Goal: Information Seeking & Learning: Learn about a topic

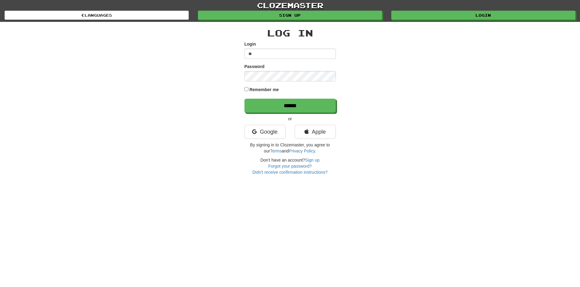
type input "***"
type input "**********"
click at [244, 99] on input "******" at bounding box center [289, 106] width 91 height 14
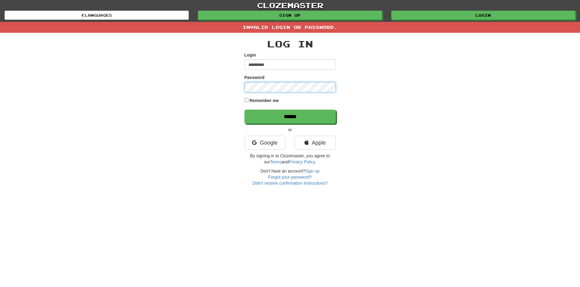
click at [244, 110] on input "******" at bounding box center [289, 117] width 91 height 14
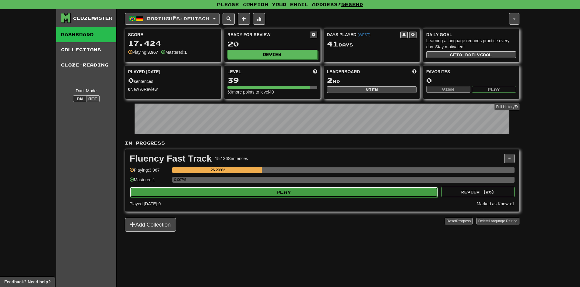
click at [302, 194] on button "Play" at bounding box center [284, 192] width 308 height 10
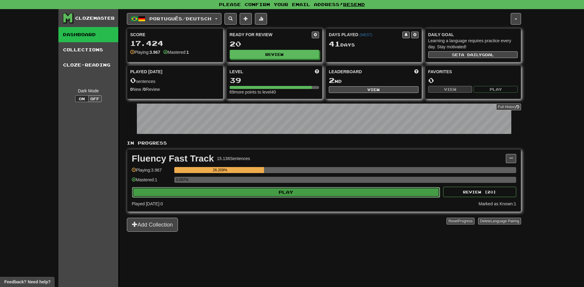
select select "***"
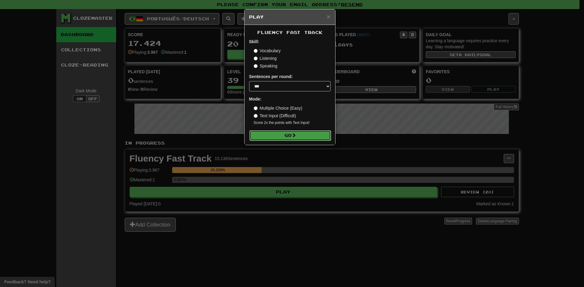
click at [302, 138] on button "Go" at bounding box center [290, 136] width 82 height 10
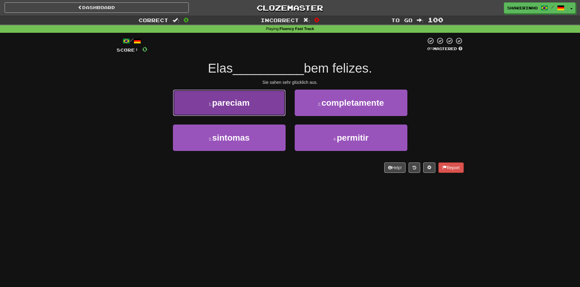
click at [263, 105] on button "1 . pareciam" at bounding box center [229, 103] width 113 height 26
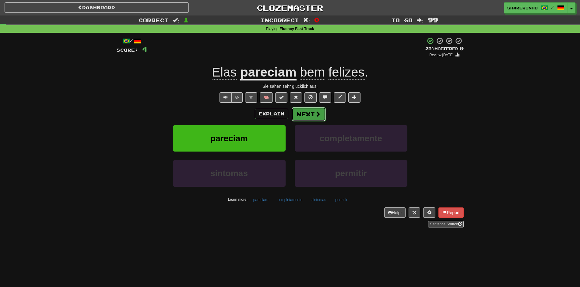
click at [312, 118] on button "Next" at bounding box center [308, 114] width 34 height 14
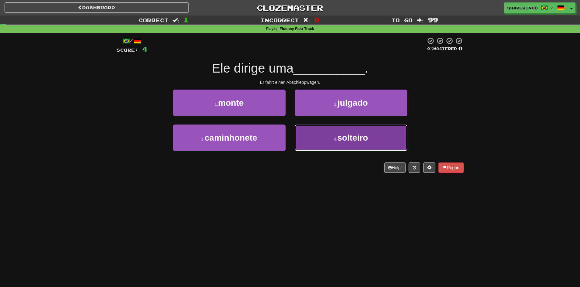
click at [327, 131] on button "4 . solteiro" at bounding box center [350, 138] width 113 height 26
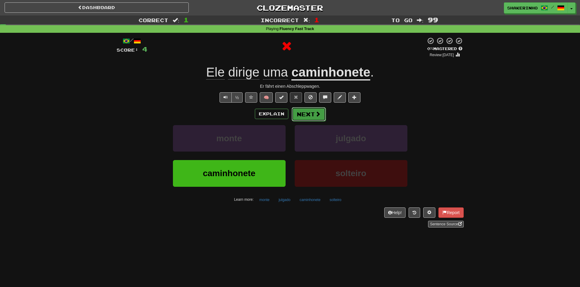
click at [319, 113] on span at bounding box center [317, 113] width 5 height 5
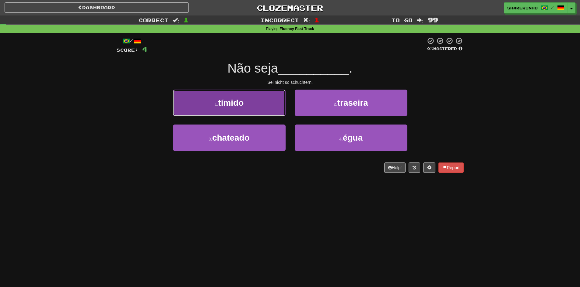
click at [256, 108] on button "1 . tímido" at bounding box center [229, 103] width 113 height 26
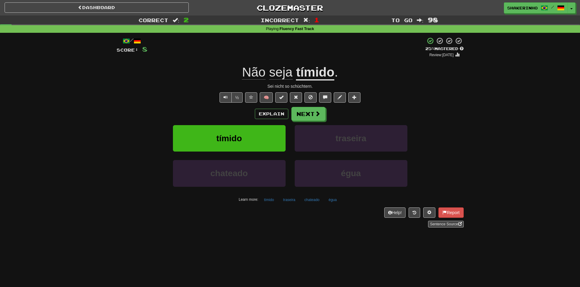
click at [310, 122] on div "Explain Next tímido traseira chateado égua Learn more: tímido traseira chateado…" at bounding box center [290, 156] width 347 height 98
click at [312, 115] on button "Next" at bounding box center [308, 114] width 34 height 14
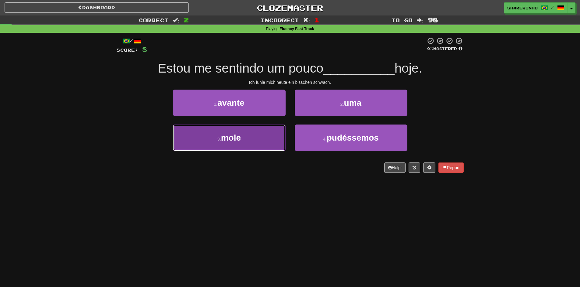
click at [237, 131] on button "3 . mole" at bounding box center [229, 138] width 113 height 26
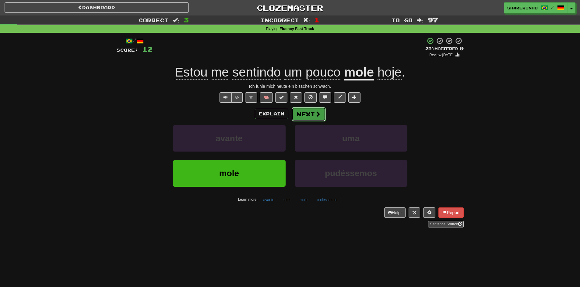
click at [305, 116] on button "Next" at bounding box center [308, 114] width 34 height 14
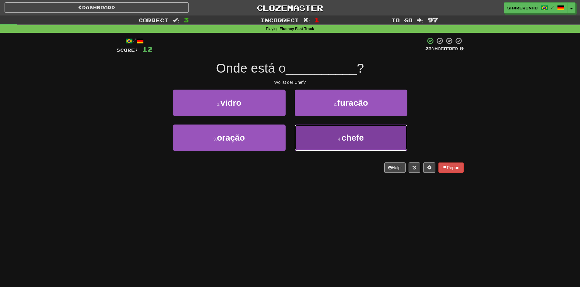
click at [323, 144] on button "4 . chefe" at bounding box center [350, 138] width 113 height 26
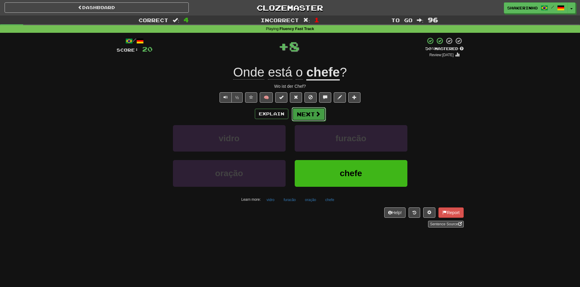
click at [306, 111] on button "Next" at bounding box center [308, 114] width 34 height 14
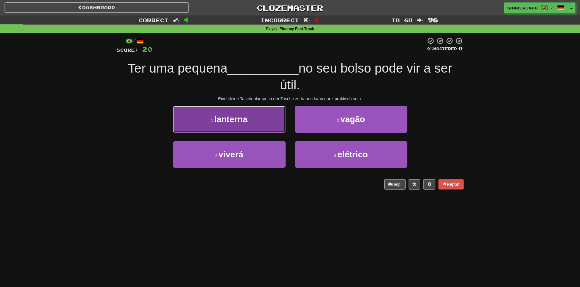
click at [263, 118] on button "1 . lanterna" at bounding box center [229, 119] width 113 height 26
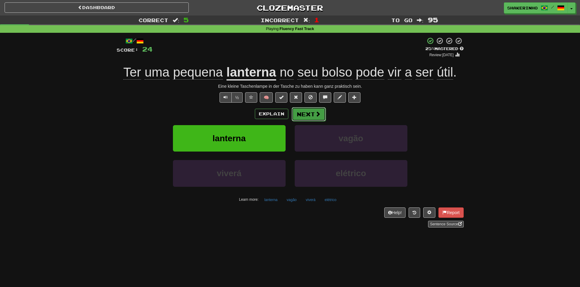
click at [305, 116] on button "Next" at bounding box center [308, 114] width 34 height 14
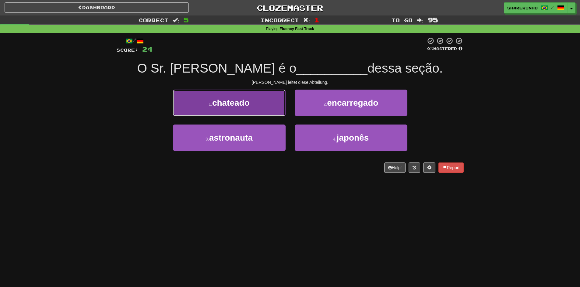
click at [263, 111] on button "1 . chateado" at bounding box center [229, 103] width 113 height 26
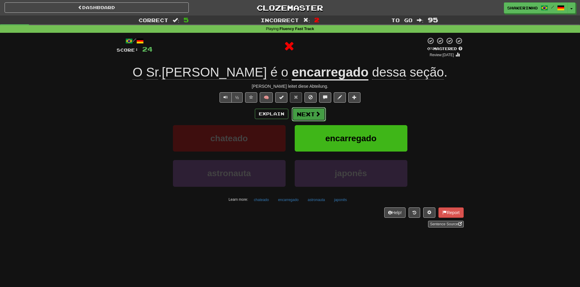
click at [307, 115] on button "Next" at bounding box center [308, 114] width 34 height 14
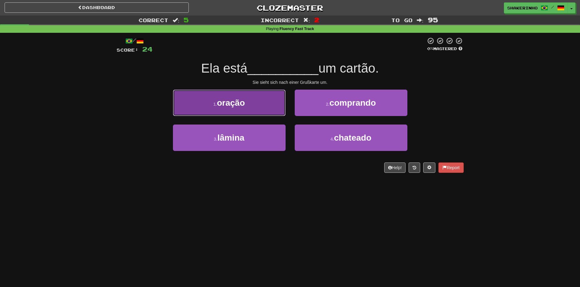
click at [269, 109] on button "1 . oração" at bounding box center [229, 103] width 113 height 26
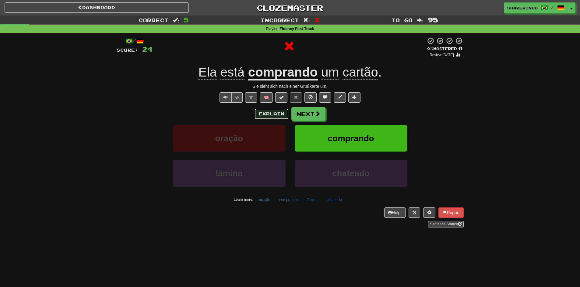
click at [277, 112] on button "Explain" at bounding box center [271, 114] width 33 height 10
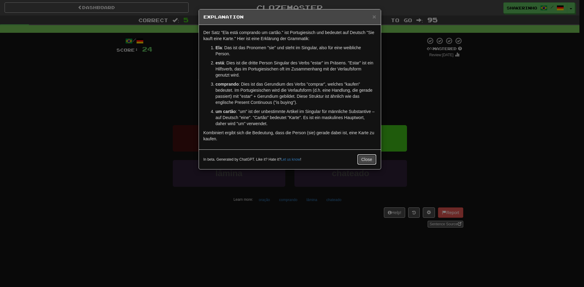
click at [360, 160] on button "Close" at bounding box center [366, 160] width 19 height 10
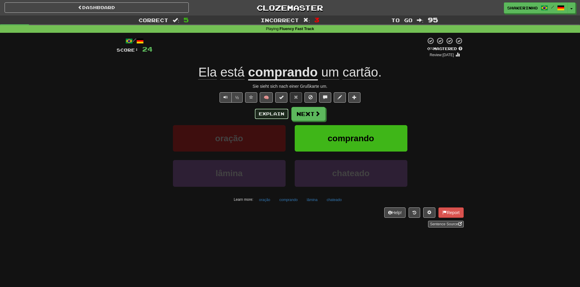
click at [266, 111] on button "Explain" at bounding box center [271, 114] width 33 height 10
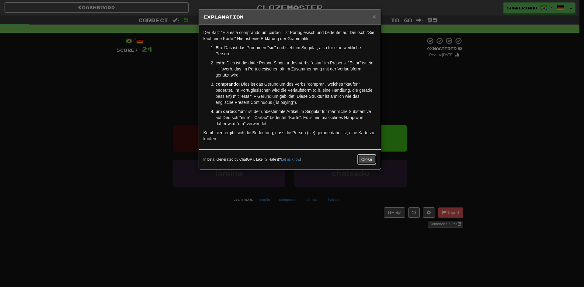
click at [370, 162] on button "Close" at bounding box center [366, 160] width 19 height 10
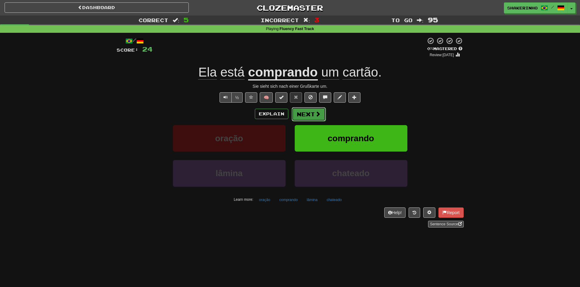
click at [306, 108] on button "Next" at bounding box center [308, 114] width 34 height 14
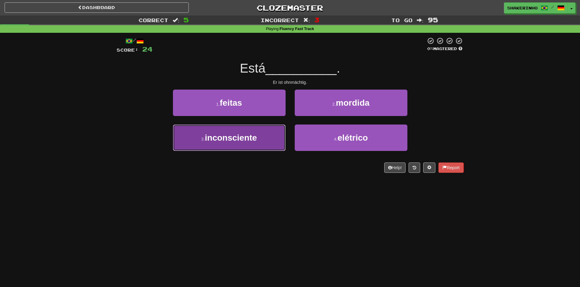
click at [257, 140] on button "3 . inconsciente" at bounding box center [229, 138] width 113 height 26
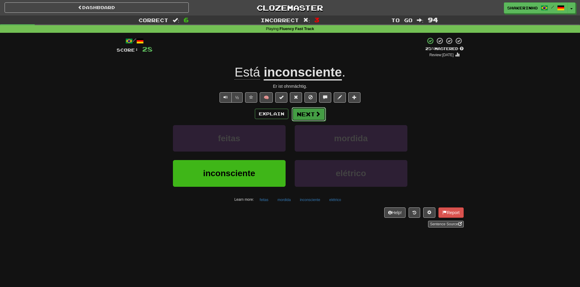
click at [299, 114] on button "Next" at bounding box center [308, 114] width 34 height 14
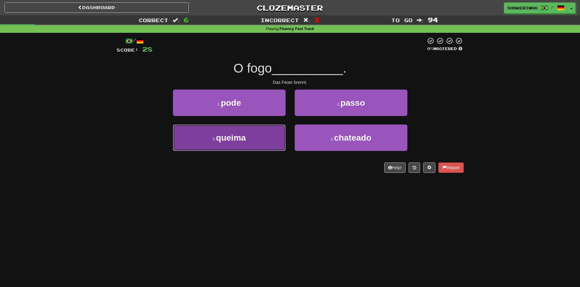
click at [262, 144] on button "3 . queima" at bounding box center [229, 138] width 113 height 26
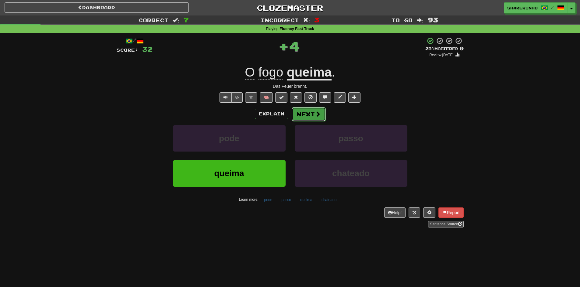
click at [309, 118] on button "Next" at bounding box center [308, 114] width 34 height 14
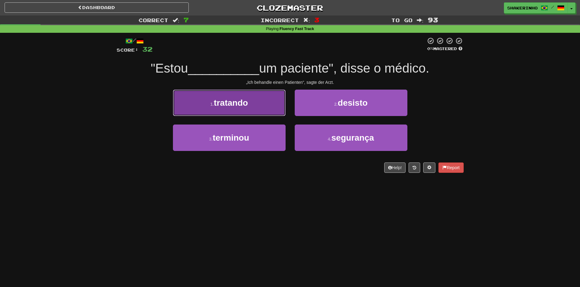
click at [257, 110] on button "1 . tratando" at bounding box center [229, 103] width 113 height 26
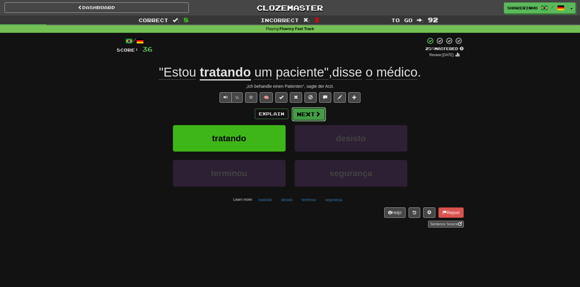
click at [319, 117] on span at bounding box center [317, 113] width 5 height 5
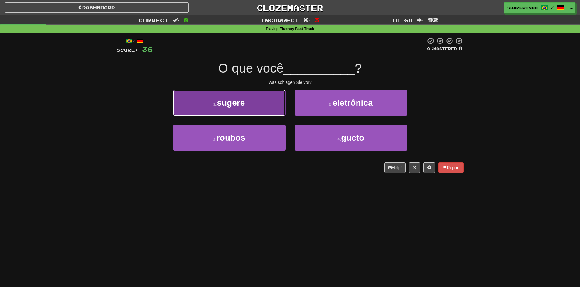
click at [256, 109] on button "1 . sugere" at bounding box center [229, 103] width 113 height 26
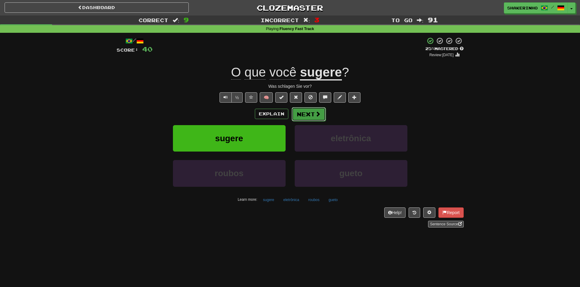
click at [319, 114] on span at bounding box center [317, 113] width 5 height 5
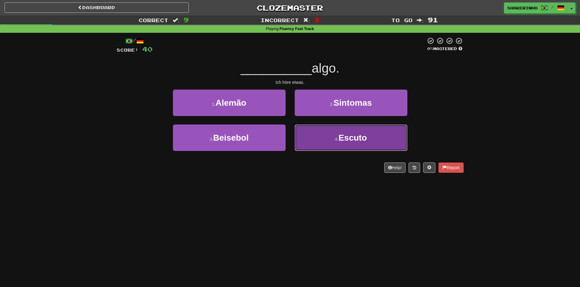
click at [328, 142] on button "4 . Escuto" at bounding box center [350, 138] width 113 height 26
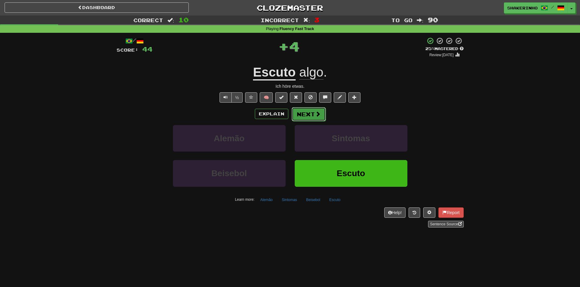
click at [303, 117] on button "Next" at bounding box center [308, 114] width 34 height 14
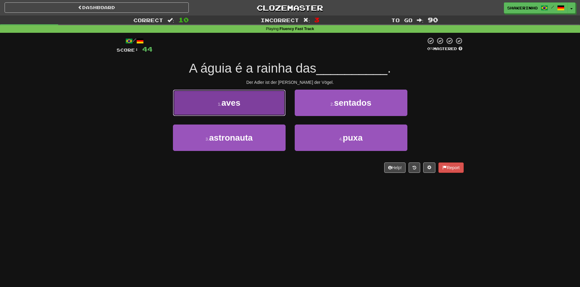
click at [249, 111] on button "1 . aves" at bounding box center [229, 103] width 113 height 26
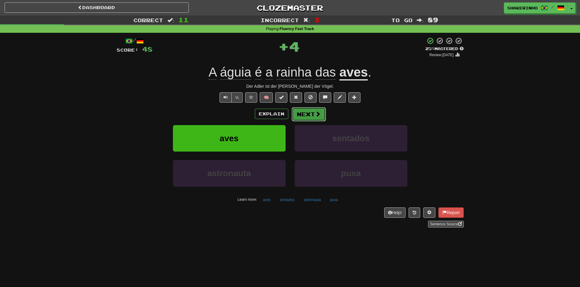
click at [295, 118] on button "Next" at bounding box center [308, 114] width 34 height 14
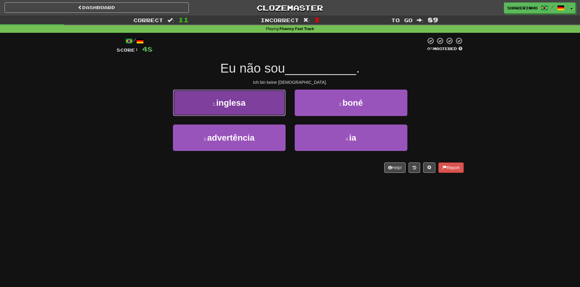
click at [260, 109] on button "1 . [DEMOGRAPHIC_DATA]" at bounding box center [229, 103] width 113 height 26
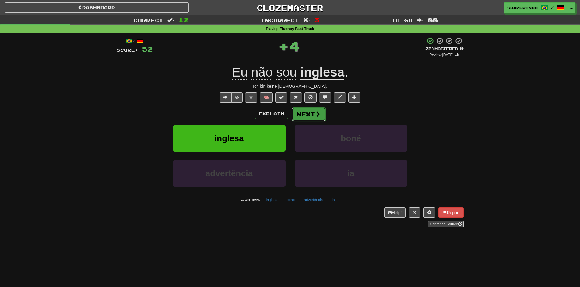
click at [298, 116] on button "Next" at bounding box center [308, 114] width 34 height 14
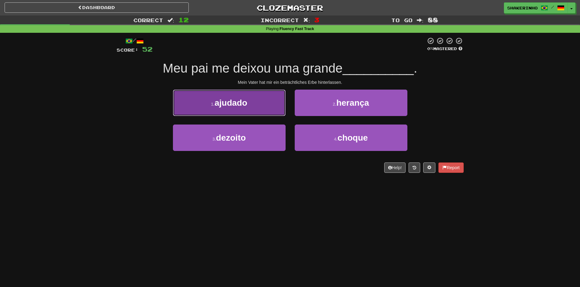
click at [233, 109] on button "1 . ajudado" at bounding box center [229, 103] width 113 height 26
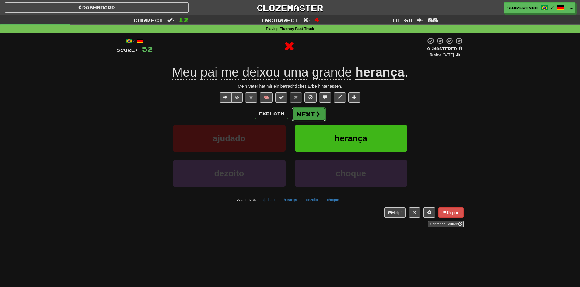
click at [297, 116] on button "Next" at bounding box center [308, 114] width 34 height 14
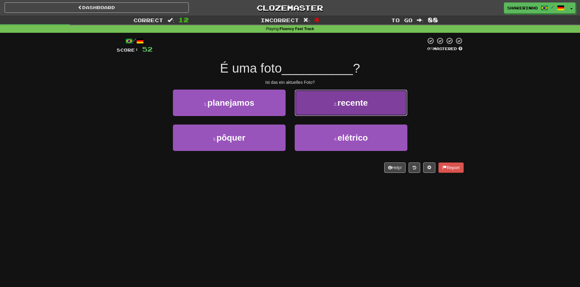
click at [331, 114] on button "2 . recente" at bounding box center [350, 103] width 113 height 26
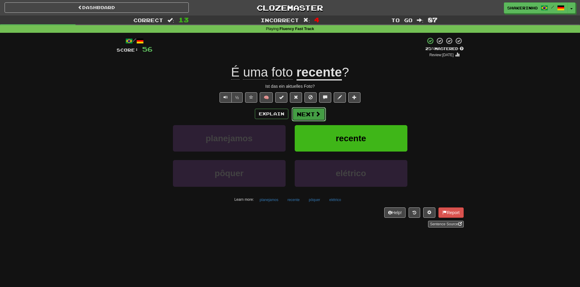
click at [302, 113] on button "Next" at bounding box center [308, 114] width 34 height 14
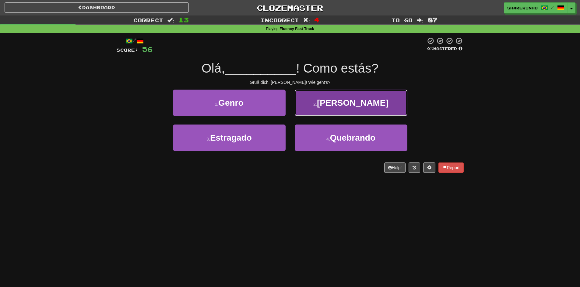
click at [393, 112] on button "2 . [PERSON_NAME]" at bounding box center [350, 103] width 113 height 26
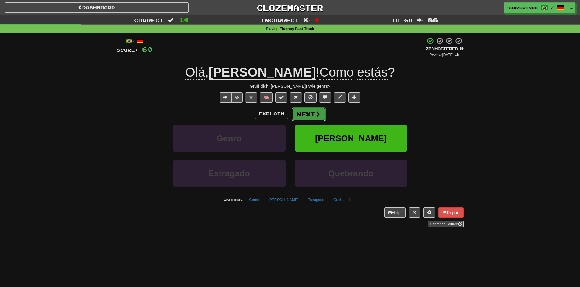
click at [302, 116] on button "Next" at bounding box center [308, 114] width 34 height 14
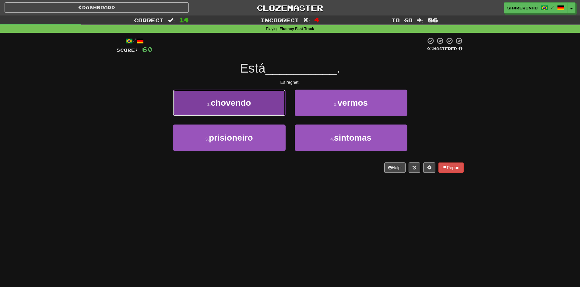
click at [243, 105] on span "chovendo" at bounding box center [231, 102] width 40 height 9
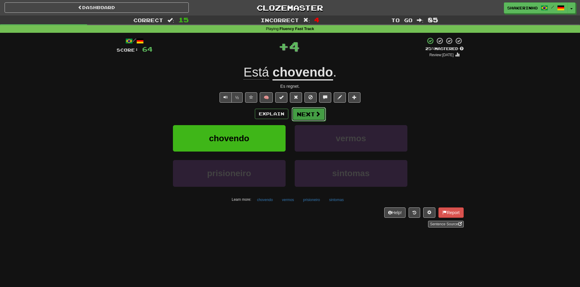
click at [301, 114] on button "Next" at bounding box center [308, 114] width 34 height 14
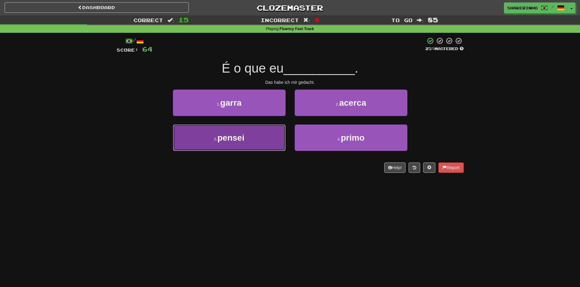
click at [257, 137] on button "3 . pensei" at bounding box center [229, 138] width 113 height 26
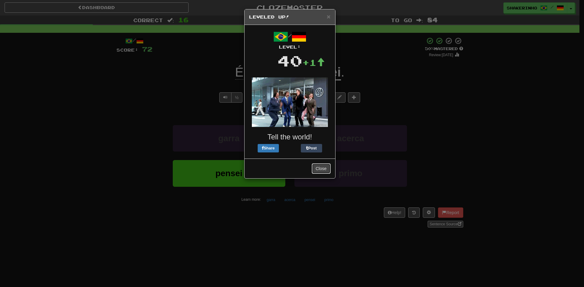
click at [319, 164] on button "Close" at bounding box center [321, 169] width 19 height 10
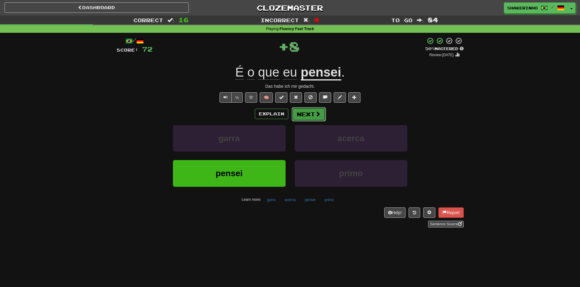
click at [307, 117] on button "Next" at bounding box center [308, 114] width 34 height 14
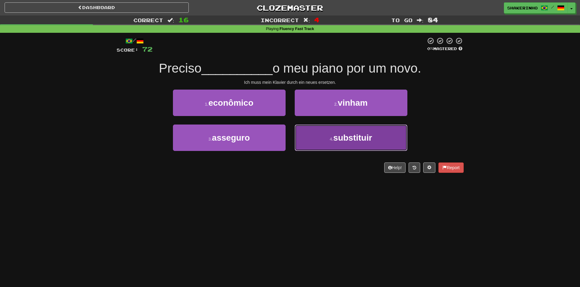
click at [328, 138] on button "4 . substituir" at bounding box center [350, 138] width 113 height 26
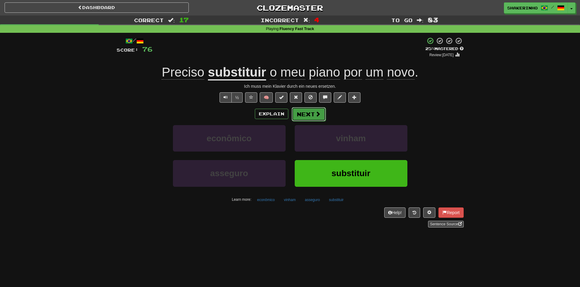
click at [310, 107] on button "Next" at bounding box center [308, 114] width 34 height 14
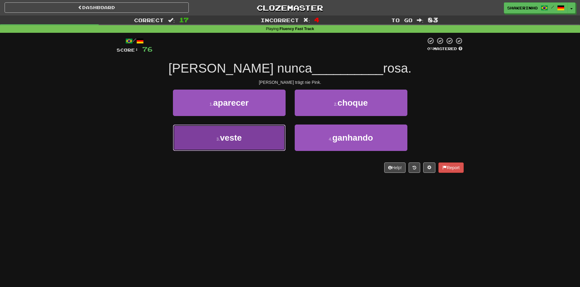
click at [262, 133] on button "3 . veste" at bounding box center [229, 138] width 113 height 26
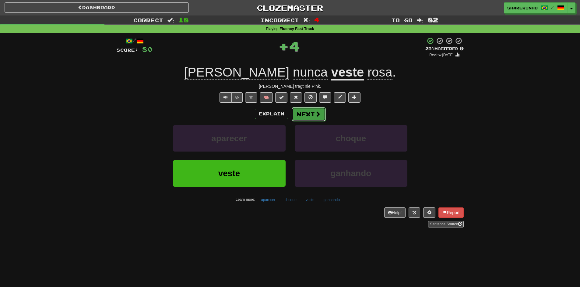
click at [313, 112] on button "Next" at bounding box center [308, 114] width 34 height 14
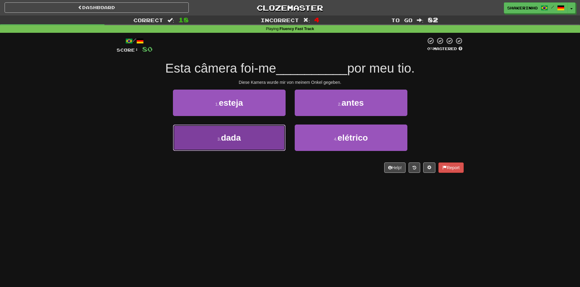
click at [255, 138] on button "3 . dada" at bounding box center [229, 138] width 113 height 26
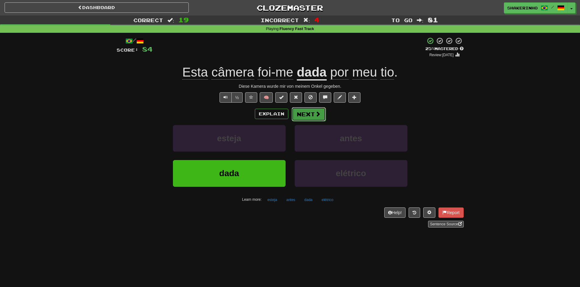
click at [297, 115] on button "Next" at bounding box center [308, 114] width 34 height 14
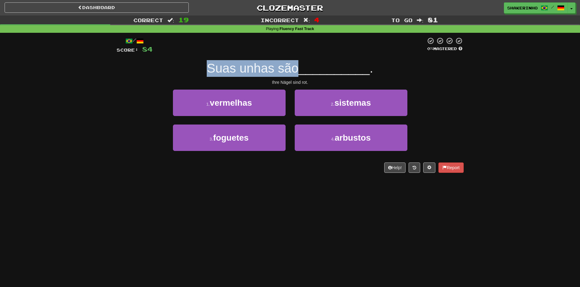
drag, startPoint x: 222, startPoint y: 71, endPoint x: 294, endPoint y: 76, distance: 72.0
click at [294, 76] on div "Suas unhas são __________ ." at bounding box center [290, 68] width 347 height 17
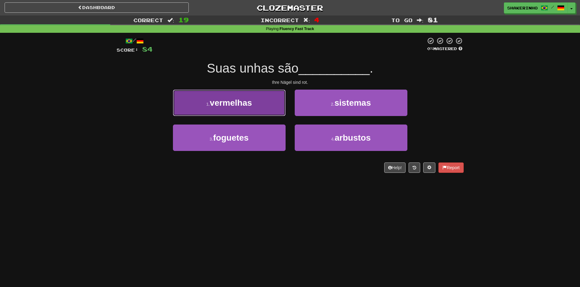
click at [249, 103] on span "vermelhas" at bounding box center [231, 102] width 42 height 9
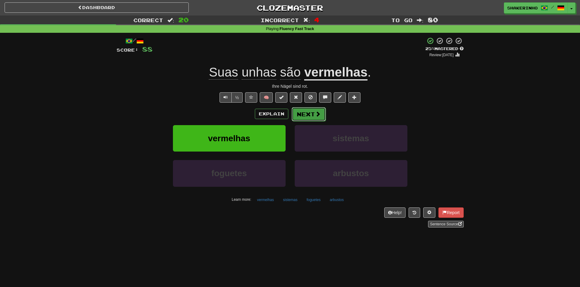
click at [299, 111] on button "Next" at bounding box center [308, 114] width 34 height 14
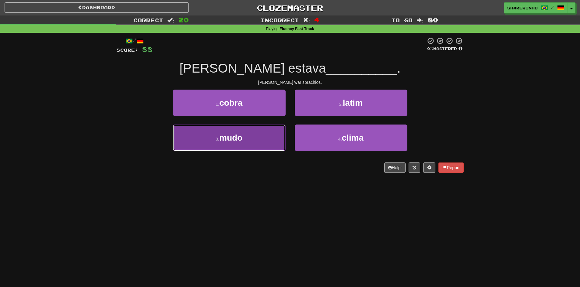
click at [238, 141] on span "mudo" at bounding box center [230, 137] width 23 height 9
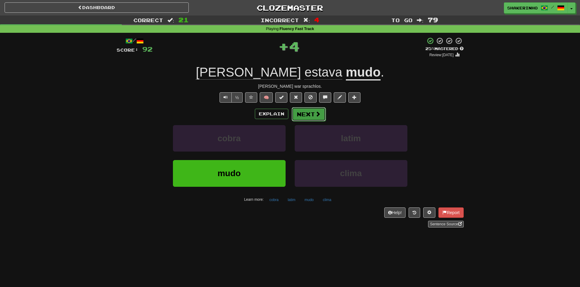
click at [304, 114] on button "Next" at bounding box center [308, 114] width 34 height 14
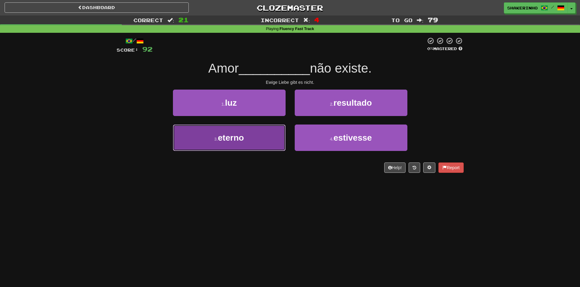
click at [247, 139] on button "3 . eterno" at bounding box center [229, 138] width 113 height 26
